Goal: Task Accomplishment & Management: Use online tool/utility

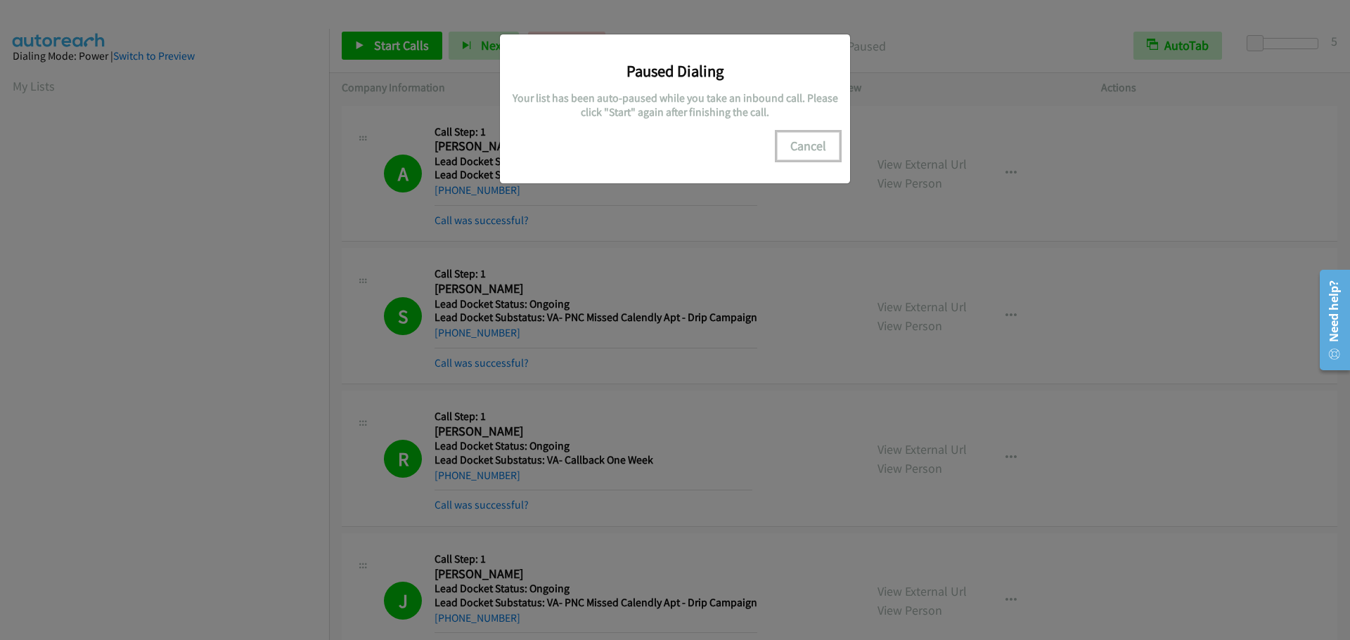
scroll to position [148, 0]
click at [828, 145] on button "Cancel" at bounding box center [808, 146] width 63 height 28
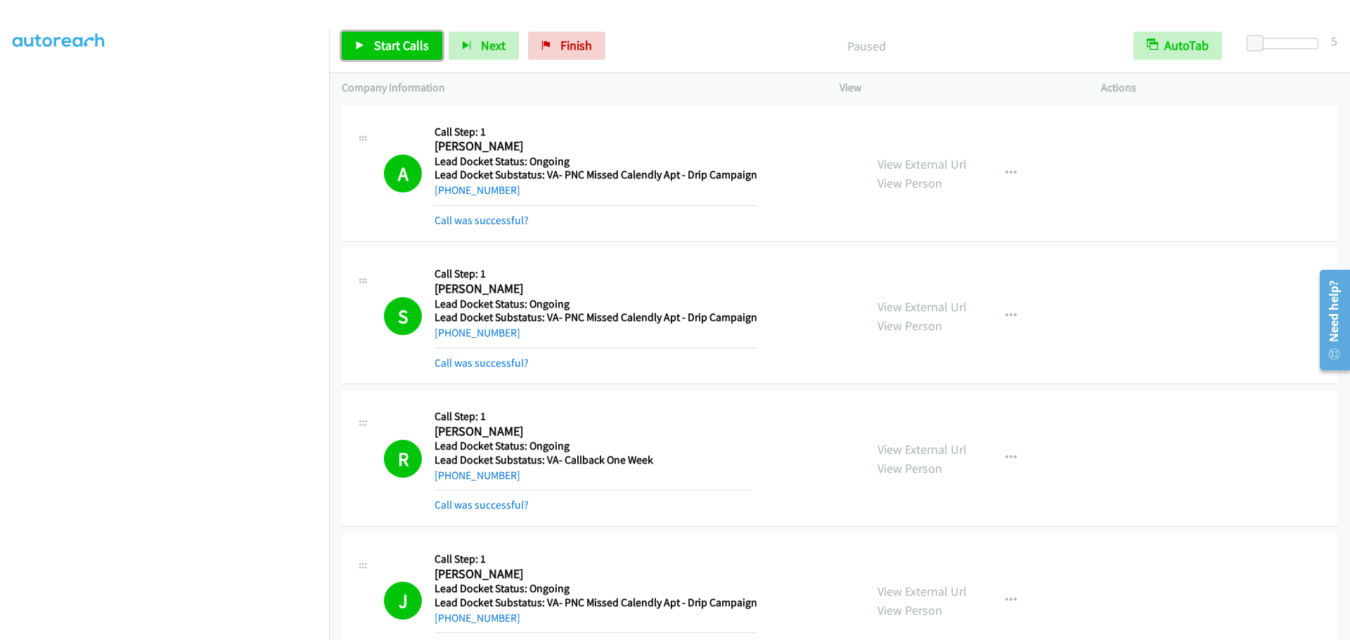
click at [399, 54] on link "Start Calls" at bounding box center [392, 46] width 101 height 28
click at [381, 53] on span "Pause" at bounding box center [390, 45] width 32 height 16
click at [370, 49] on link "Start Calls" at bounding box center [392, 46] width 101 height 28
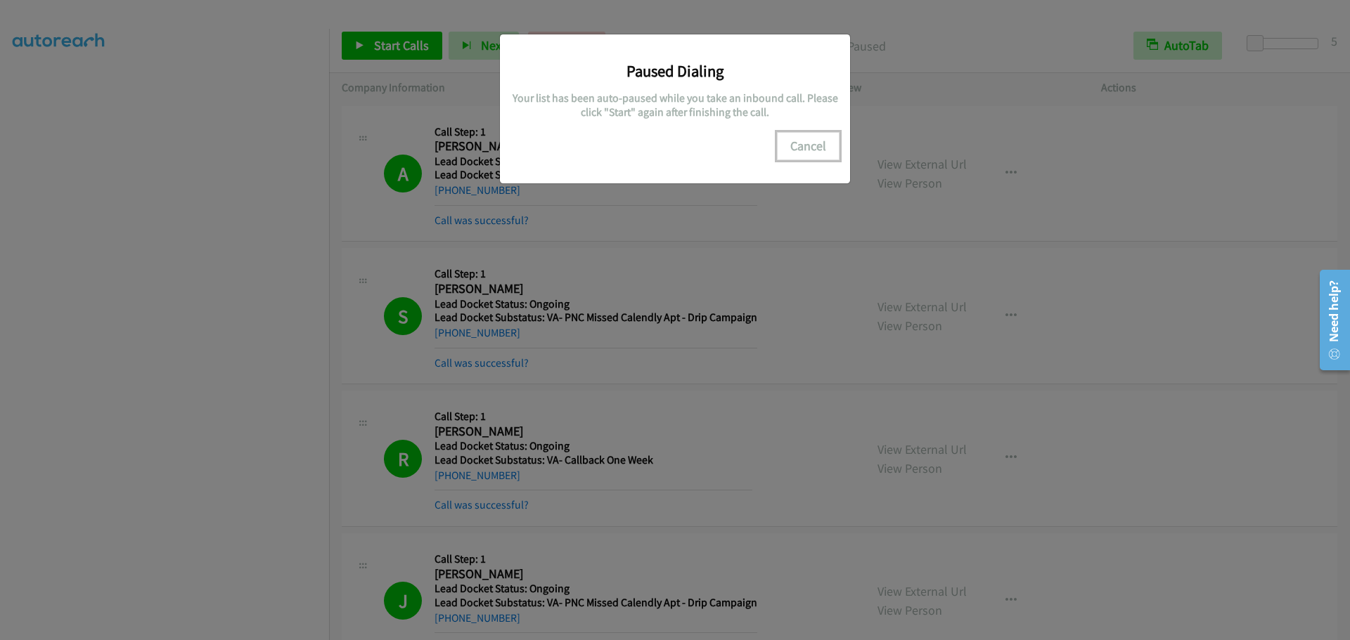
click at [789, 143] on button "Cancel" at bounding box center [808, 146] width 63 height 28
click at [804, 144] on button "Cancel" at bounding box center [808, 146] width 63 height 28
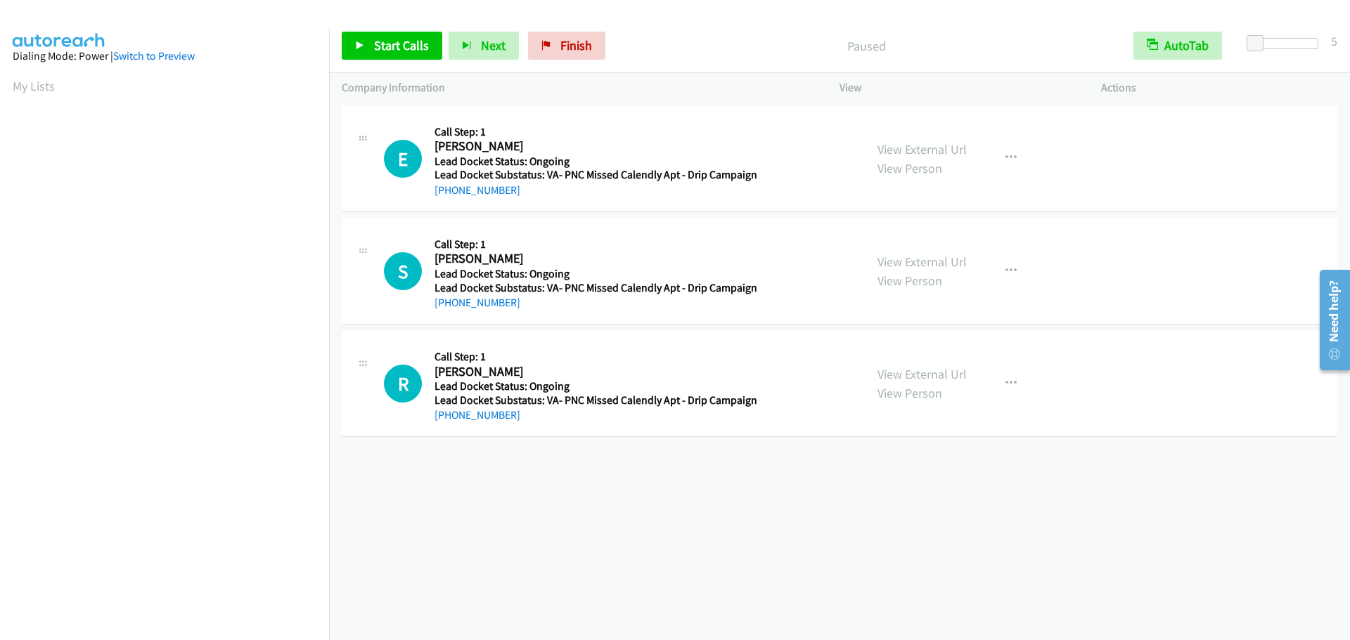
click at [31, 85] on link "My Lists" at bounding box center [34, 86] width 42 height 16
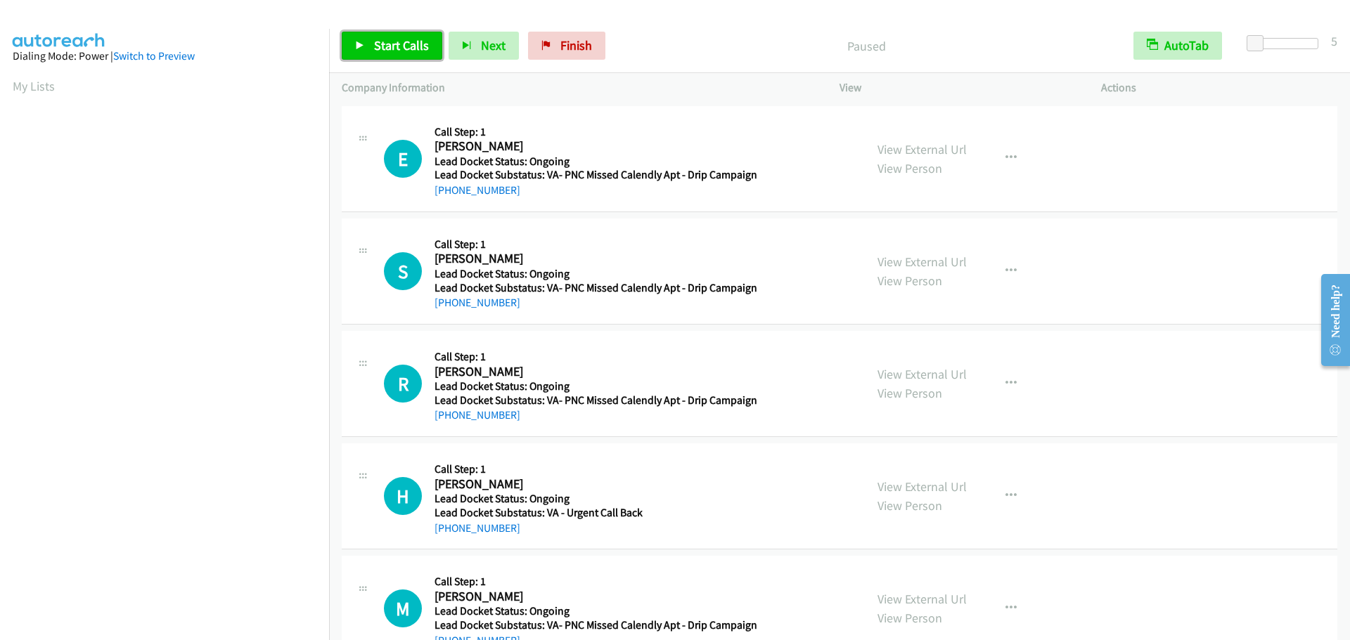
click at [387, 43] on span "Start Calls" at bounding box center [401, 45] width 55 height 16
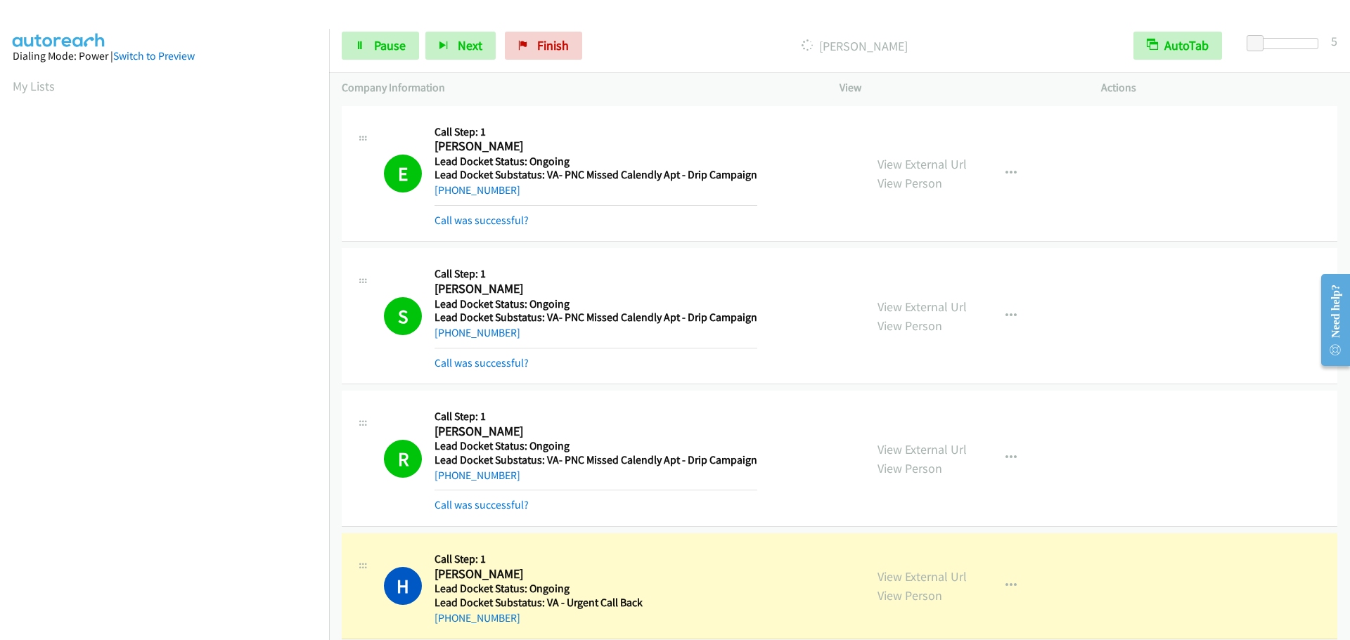
scroll to position [148, 0]
click at [378, 56] on link "Pause" at bounding box center [380, 46] width 77 height 28
